Goal: Task Accomplishment & Management: Complete application form

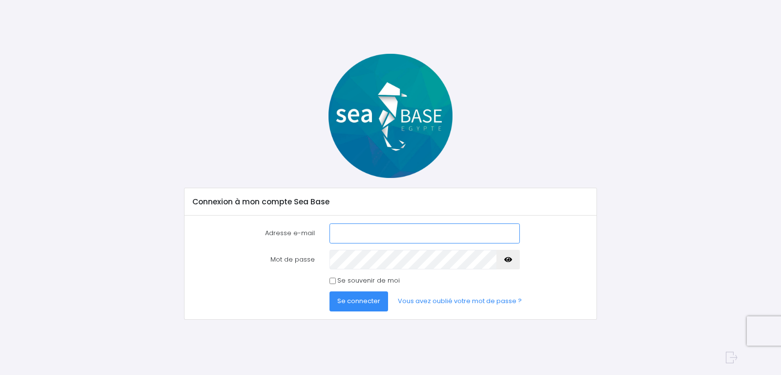
type input "[EMAIL_ADDRESS][DOMAIN_NAME]"
click at [347, 304] on span "Se connecter" at bounding box center [358, 300] width 43 height 9
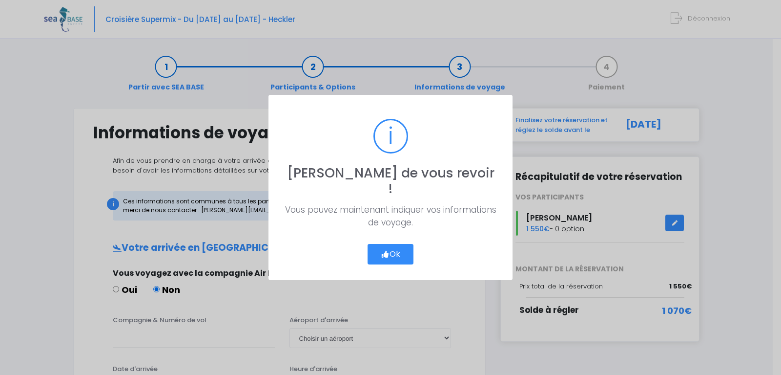
click at [399, 250] on button "Ok" at bounding box center [391, 254] width 46 height 21
